Goal: Information Seeking & Learning: Learn about a topic

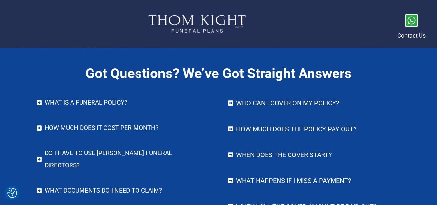
scroll to position [2650, 0]
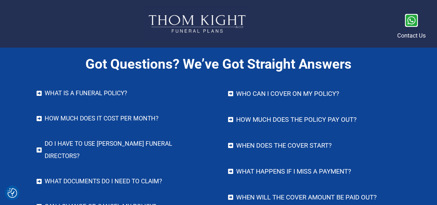
click at [132, 92] on h4 "What IS A FUNERAL POLICY?" at bounding box center [127, 93] width 164 height 12
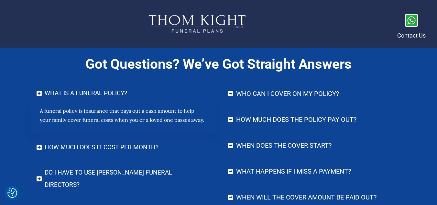
click at [154, 144] on h4 "How much does it cost per month?" at bounding box center [127, 147] width 164 height 12
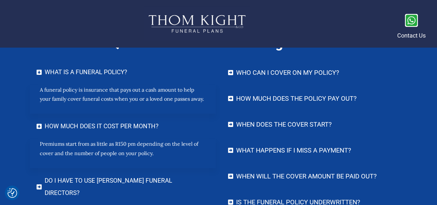
scroll to position [2682, 0]
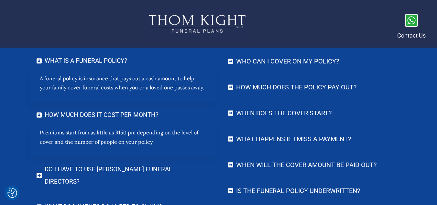
click at [164, 169] on h4 "Do I have to use [PERSON_NAME] Funeral Directors?" at bounding box center [127, 175] width 164 height 25
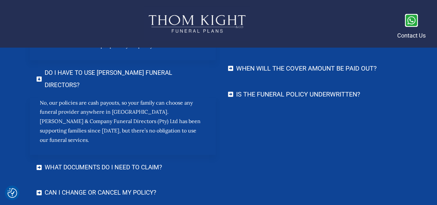
scroll to position [2779, 0]
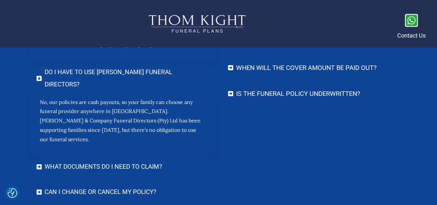
click at [138, 160] on h4 "What documents do I need to claim?" at bounding box center [127, 166] width 164 height 12
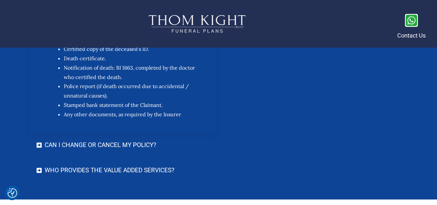
scroll to position [2941, 0]
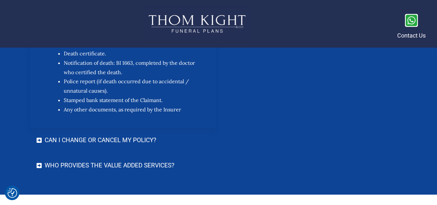
click at [141, 134] on h4 "Can I change or cancel my policy?" at bounding box center [127, 140] width 164 height 12
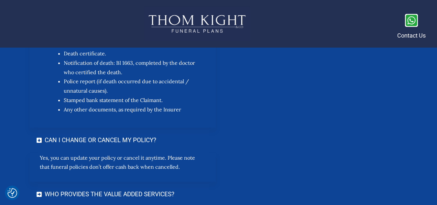
scroll to position [2973, 0]
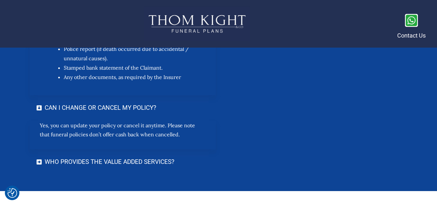
click at [154, 155] on h4 "Who provides the Value Added Services?" at bounding box center [127, 161] width 164 height 12
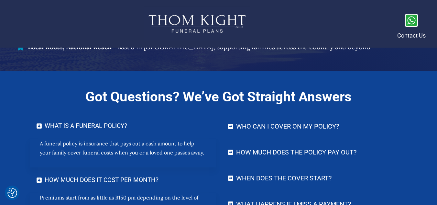
scroll to position [2618, 0]
click at [304, 127] on h4 "Who can I cover on my policy?" at bounding box center [318, 125] width 164 height 13
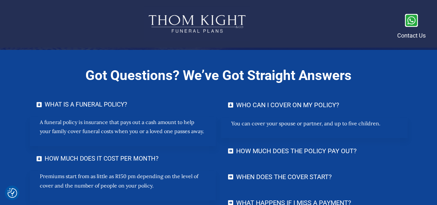
scroll to position [2650, 0]
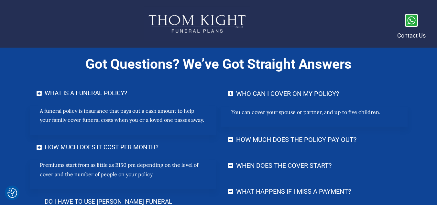
click at [334, 138] on h4 "How much does the policy pay out?" at bounding box center [318, 139] width 164 height 13
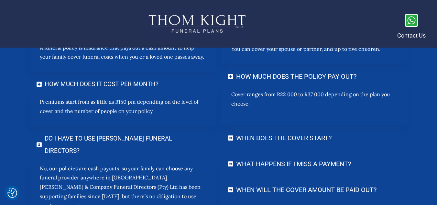
scroll to position [2714, 0]
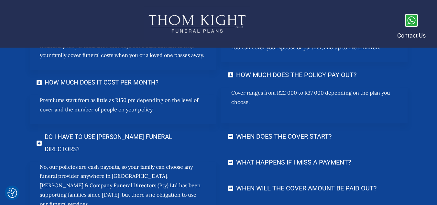
click at [329, 134] on h4 "When does the cover start?" at bounding box center [318, 136] width 164 height 13
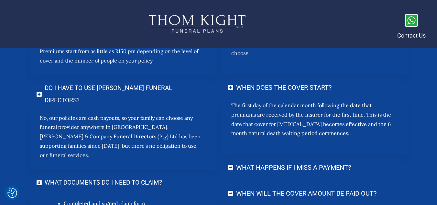
scroll to position [2779, 0]
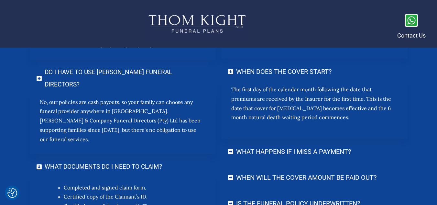
click at [353, 152] on h4 "What happens if I miss a payment?" at bounding box center [318, 151] width 164 height 13
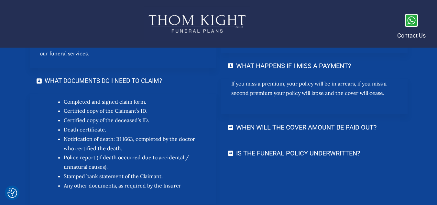
scroll to position [2876, 0]
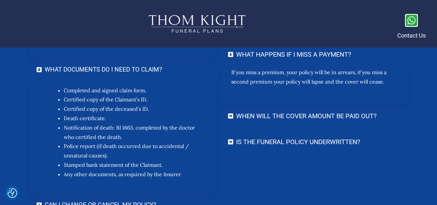
click at [314, 116] on h4 "When will the cover amount be paid out?" at bounding box center [318, 115] width 164 height 13
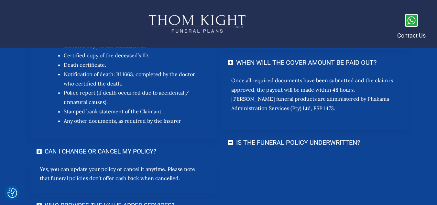
scroll to position [2941, 0]
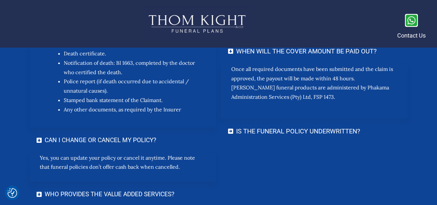
click at [326, 133] on h4 "Is the funeral policy underwritten?" at bounding box center [318, 130] width 164 height 13
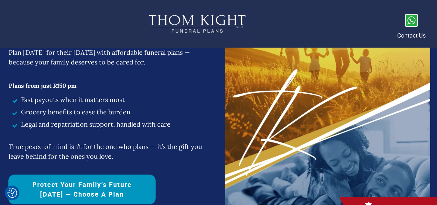
scroll to position [0, 0]
